Goal: Task Accomplishment & Management: Use online tool/utility

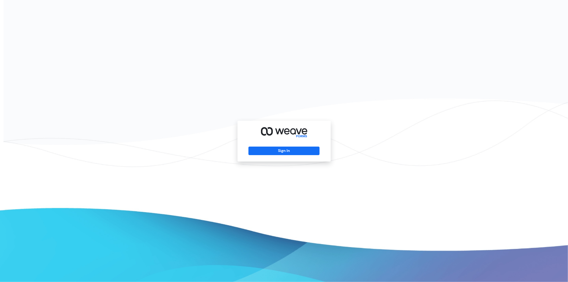
click at [261, 155] on div "Sign In" at bounding box center [284, 141] width 93 height 41
click at [263, 151] on button "Sign In" at bounding box center [283, 150] width 71 height 9
click at [269, 152] on button "Sign In" at bounding box center [283, 150] width 71 height 9
